Goal: Understand process/instructions: Understand process/instructions

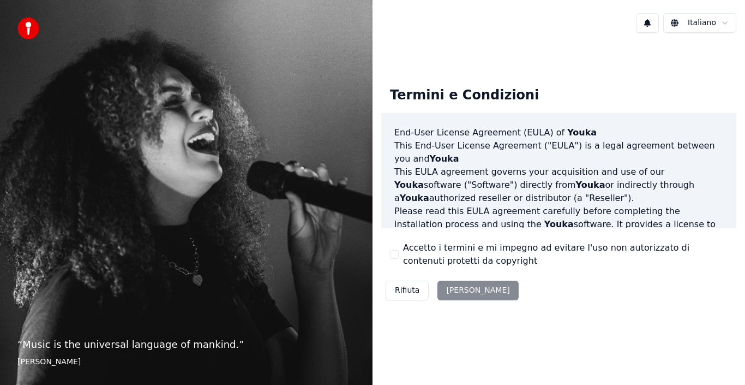
click at [409, 291] on button "Rifiuta" at bounding box center [407, 290] width 43 height 20
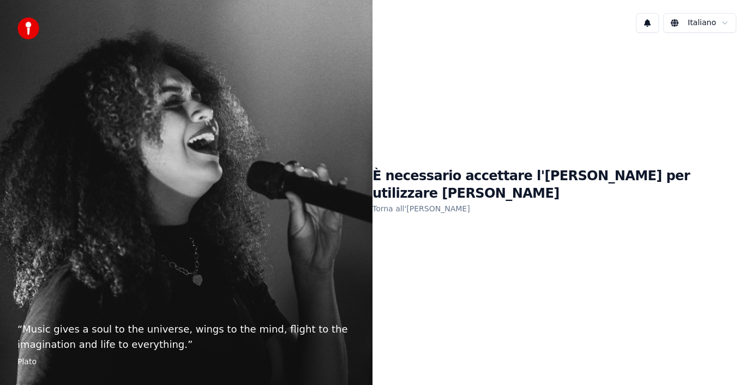
click at [443, 200] on link "Torna all'[PERSON_NAME]" at bounding box center [422, 208] width 98 height 17
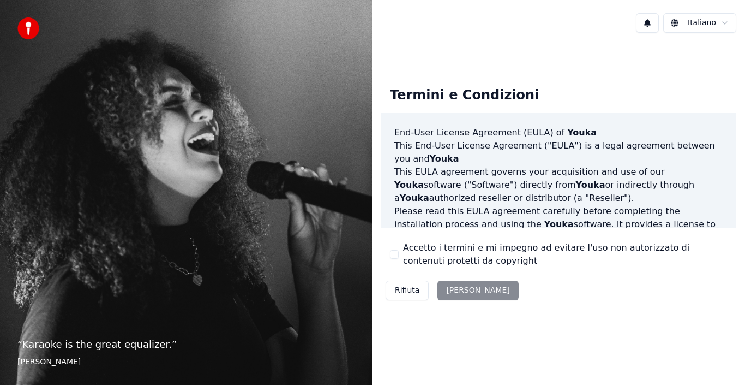
click at [459, 287] on div "Rifiuta [PERSON_NAME]" at bounding box center [452, 290] width 142 height 28
click at [459, 286] on div "Rifiuta [PERSON_NAME]" at bounding box center [452, 290] width 142 height 28
click at [462, 288] on div "Rifiuta [PERSON_NAME]" at bounding box center [452, 290] width 142 height 28
